Goal: Information Seeking & Learning: Find specific fact

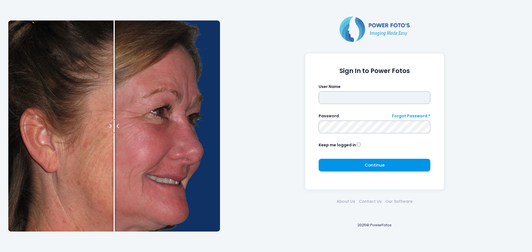
type input "**********"
click at [368, 167] on span "Continue" at bounding box center [375, 165] width 20 height 6
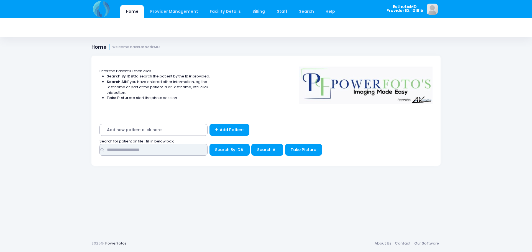
drag, startPoint x: 159, startPoint y: 151, endPoint x: 145, endPoint y: 137, distance: 20.2
click at [159, 151] on input "text" at bounding box center [154, 150] width 108 height 12
type input "****"
click at [267, 153] on button "Search All" at bounding box center [267, 150] width 32 height 12
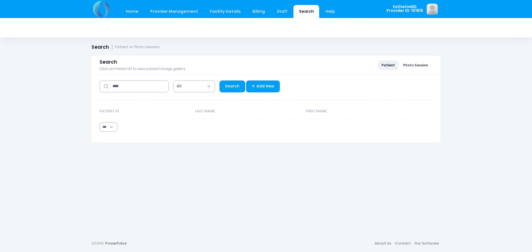
select select "***"
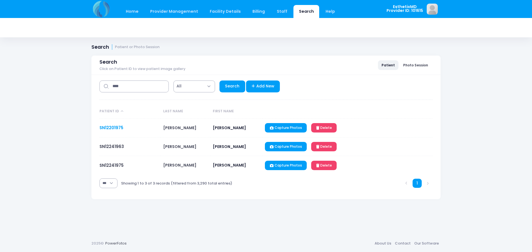
click at [119, 130] on link "SN12201975" at bounding box center [112, 128] width 24 height 6
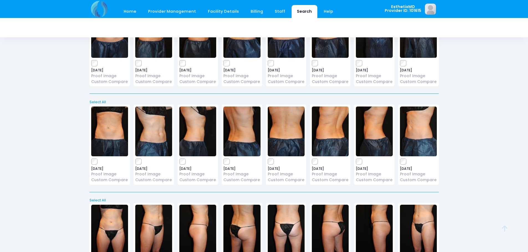
scroll to position [333, 0]
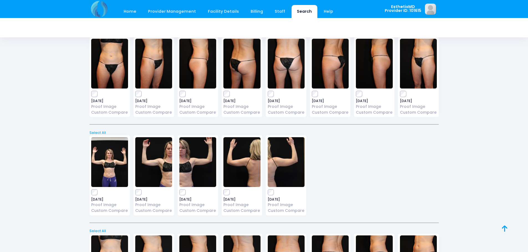
click at [287, 70] on img at bounding box center [286, 64] width 37 height 50
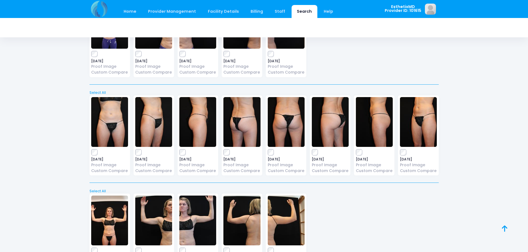
scroll to position [637, 0]
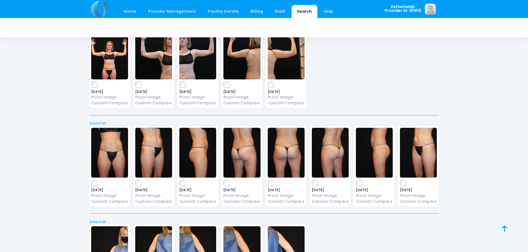
click at [286, 158] on img at bounding box center [286, 153] width 37 height 50
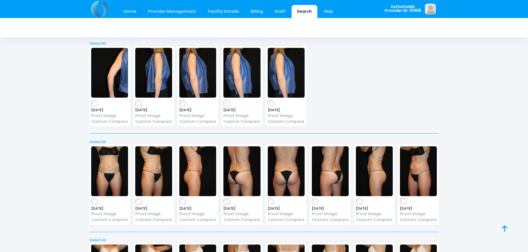
scroll to position [942, 0]
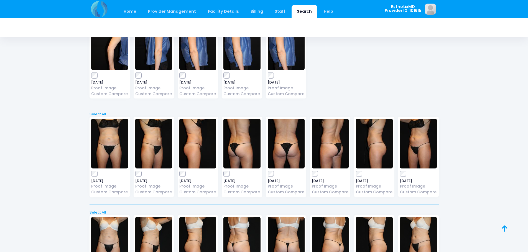
click at [289, 144] on img at bounding box center [286, 144] width 37 height 50
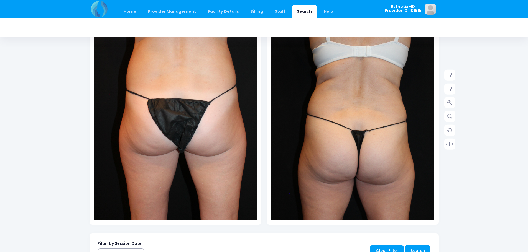
scroll to position [111, 0]
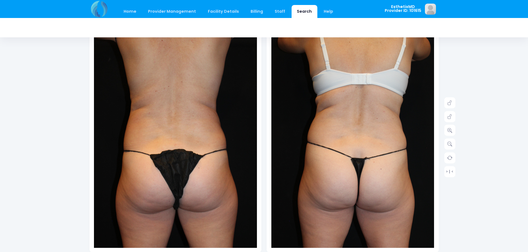
scroll to position [28, 0]
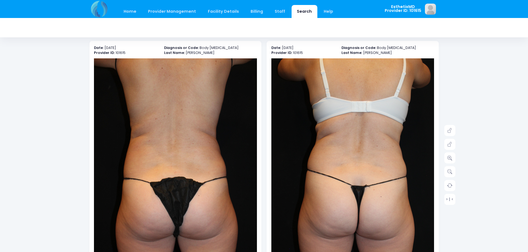
drag, startPoint x: 104, startPoint y: 47, endPoint x: 131, endPoint y: 50, distance: 27.3
click at [131, 50] on p "Date: [DATE]" at bounding box center [126, 47] width 65 height 5
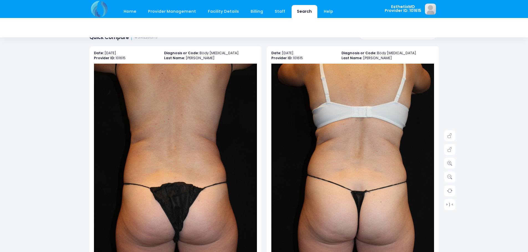
scroll to position [0, 0]
